Goal: Find specific page/section: Find specific page/section

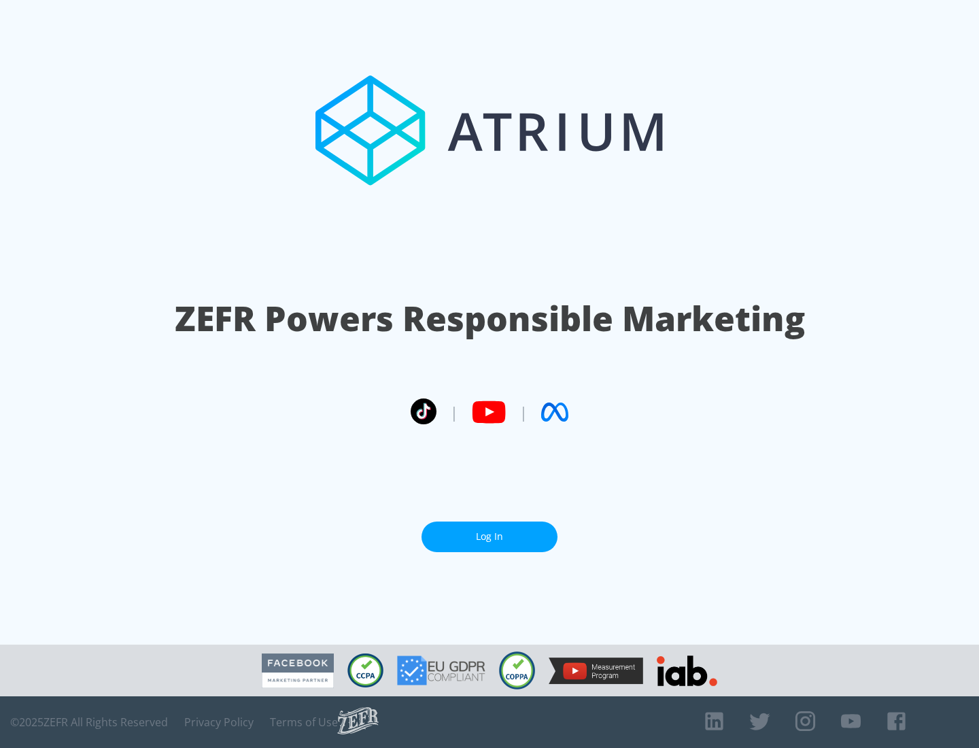
click at [490, 531] on link "Log In" at bounding box center [490, 537] width 136 height 31
